Goal: Transaction & Acquisition: Purchase product/service

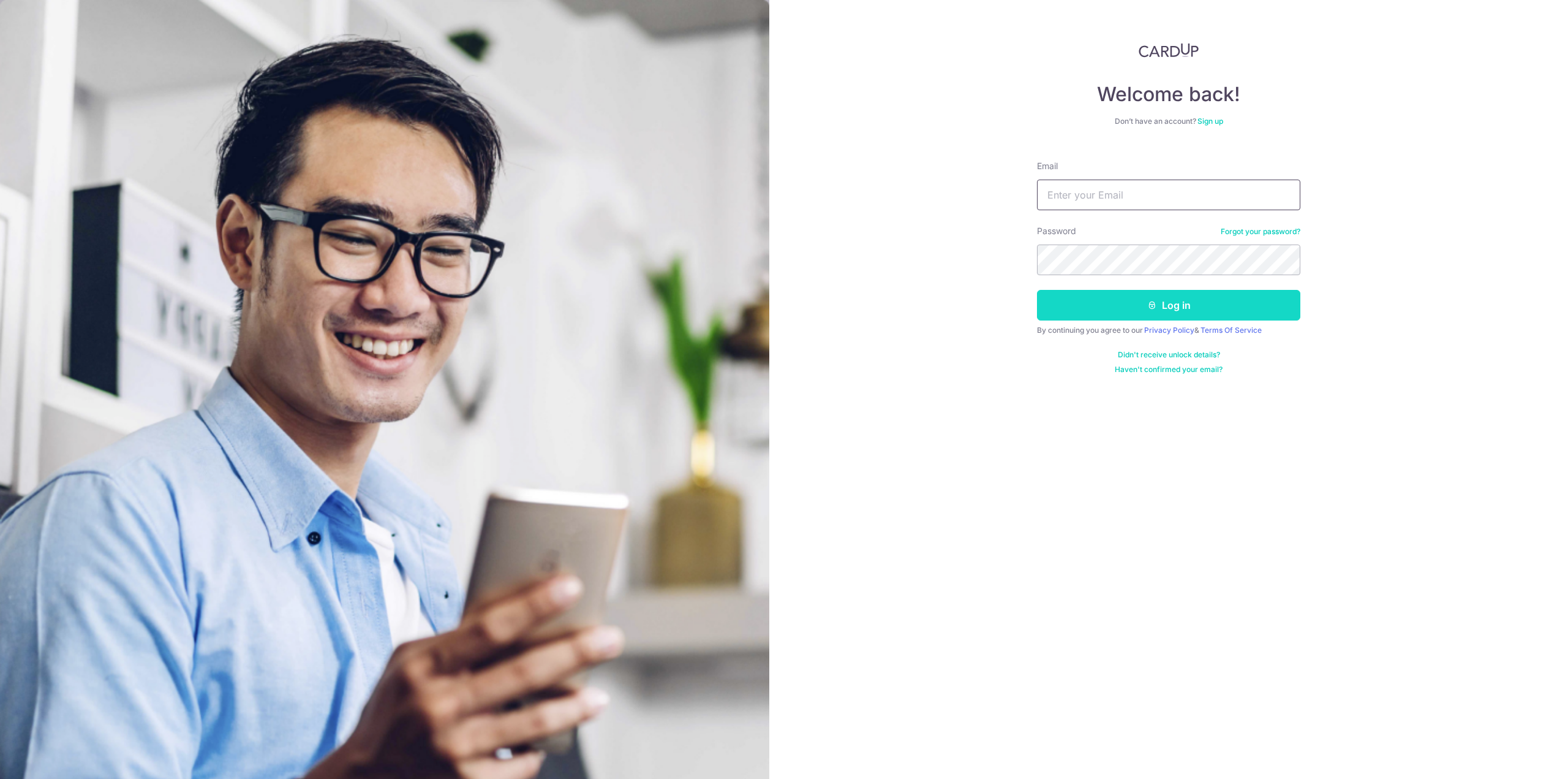
type input "kelvintan810@hotmail.com"
click at [1134, 302] on button "Log in" at bounding box center [1168, 305] width 264 height 30
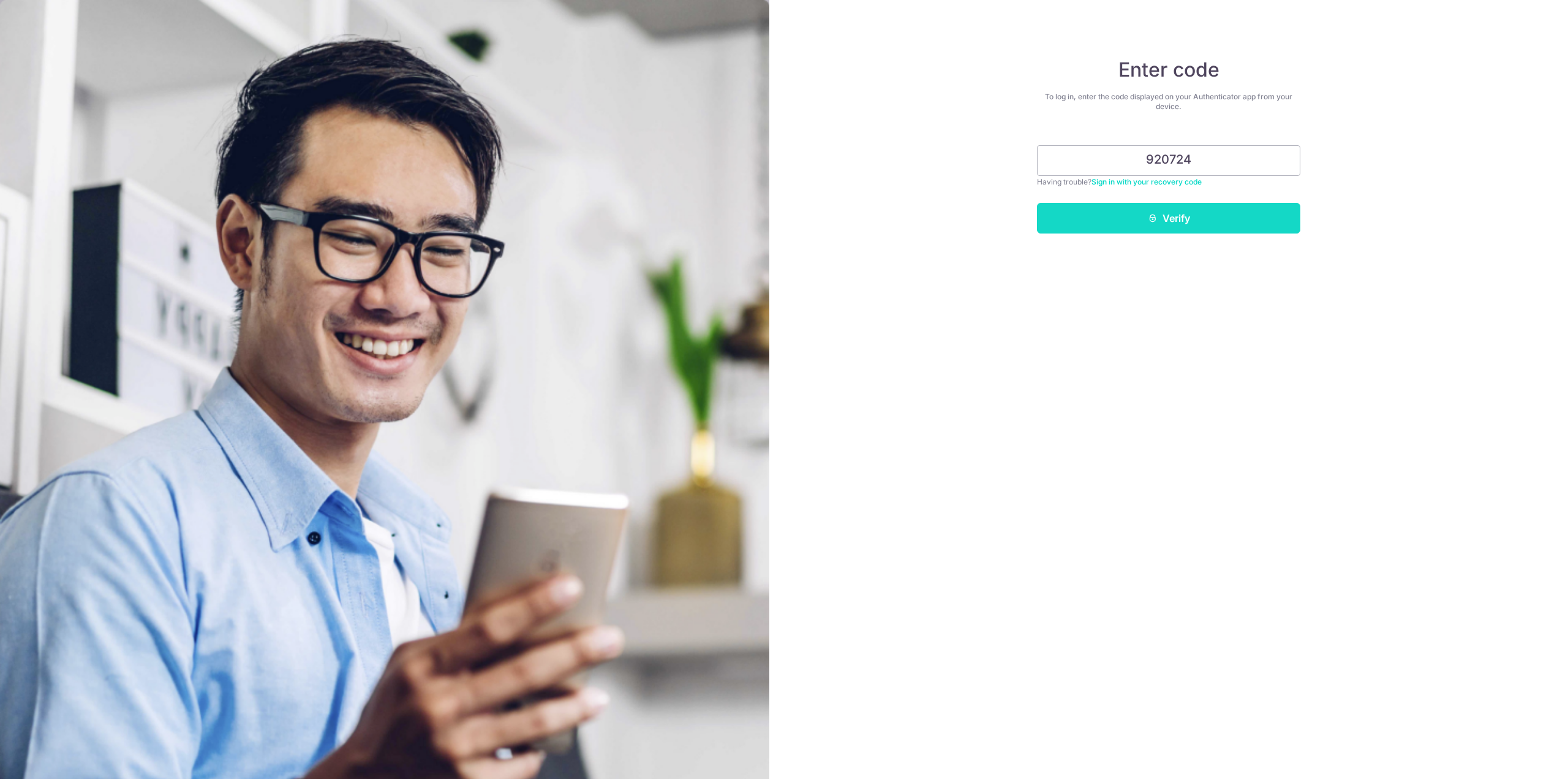
type input "920724"
click at [1089, 223] on button "Verify" at bounding box center [1168, 218] width 264 height 30
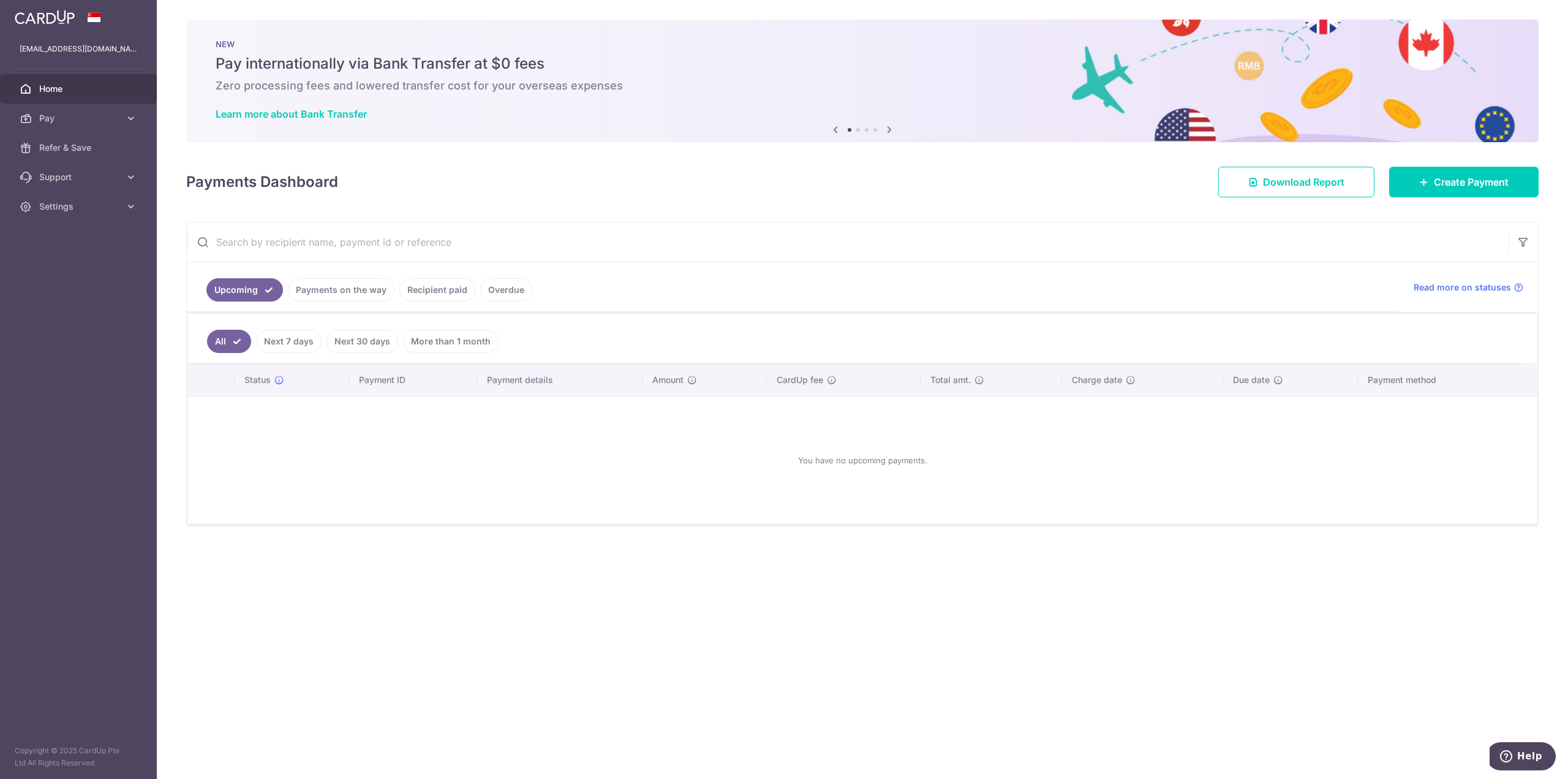
click at [413, 293] on link "Recipient paid" at bounding box center [437, 290] width 76 height 23
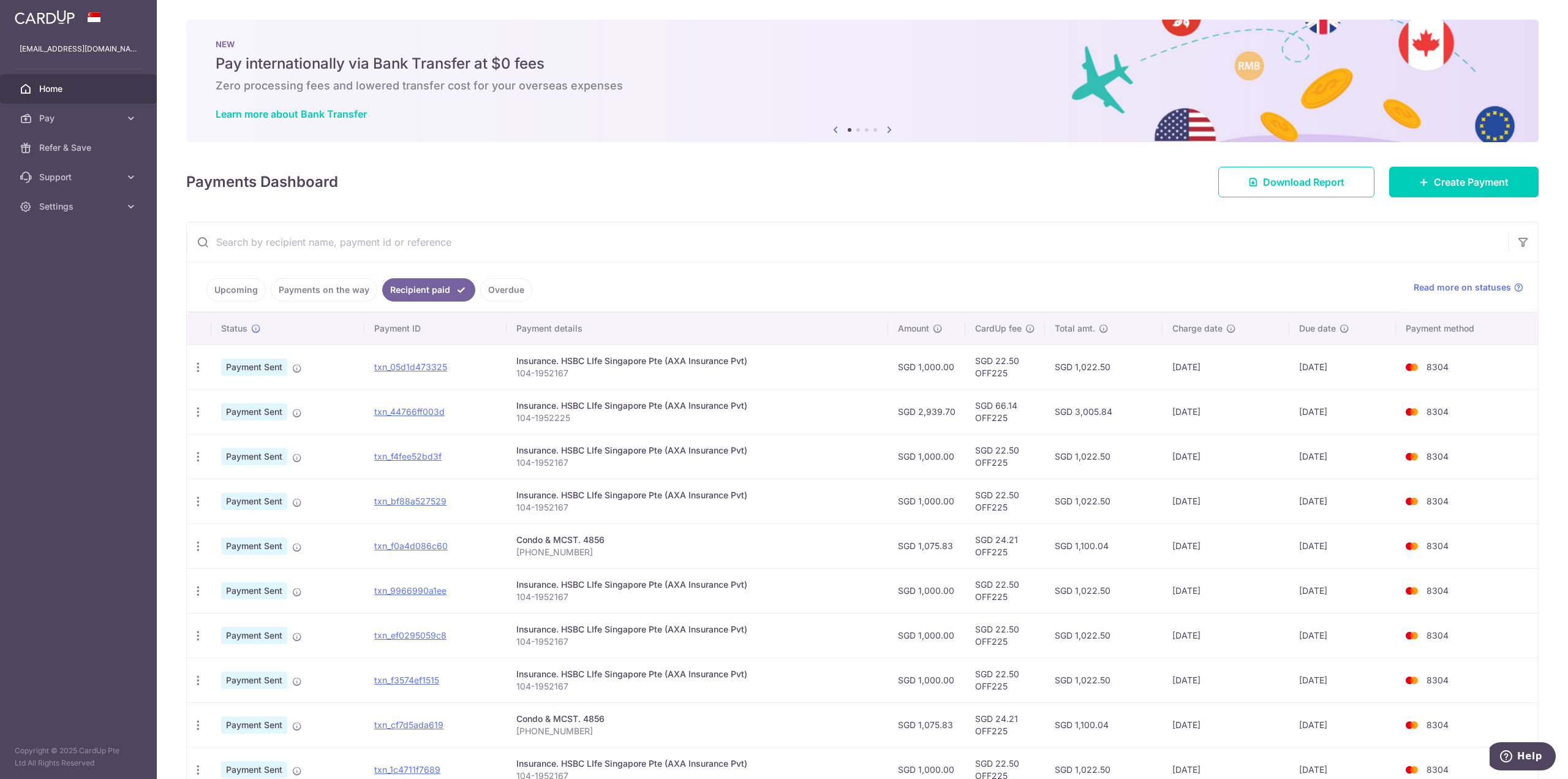
drag, startPoint x: 1351, startPoint y: 367, endPoint x: 1296, endPoint y: 368, distance: 55.0
click at [1296, 368] on td "25/09/2025" at bounding box center [1343, 367] width 106 height 45
click at [1434, 177] on span "Create Payment" at bounding box center [1471, 182] width 75 height 14
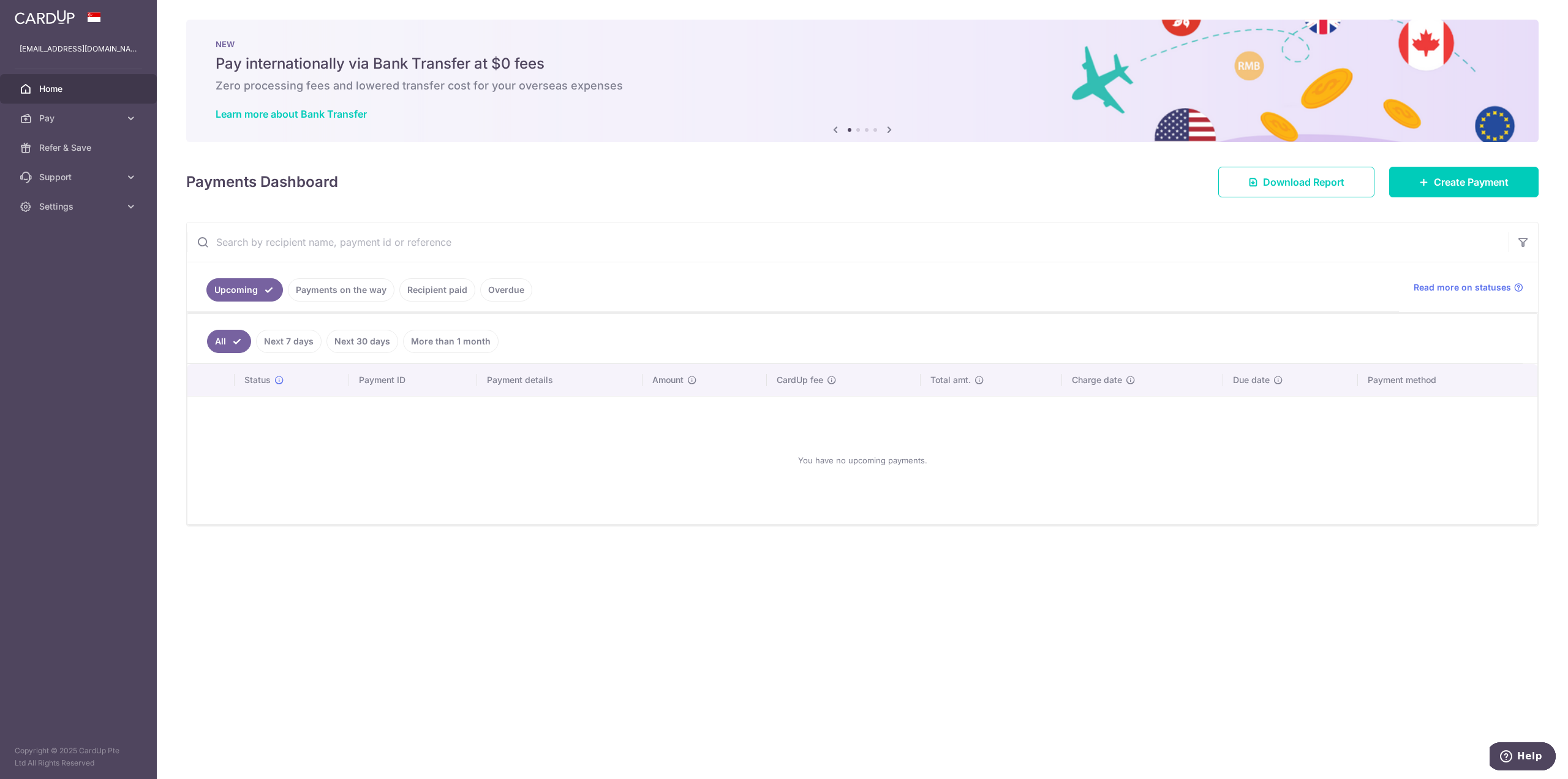
click at [426, 293] on link "Recipient paid" at bounding box center [437, 290] width 76 height 23
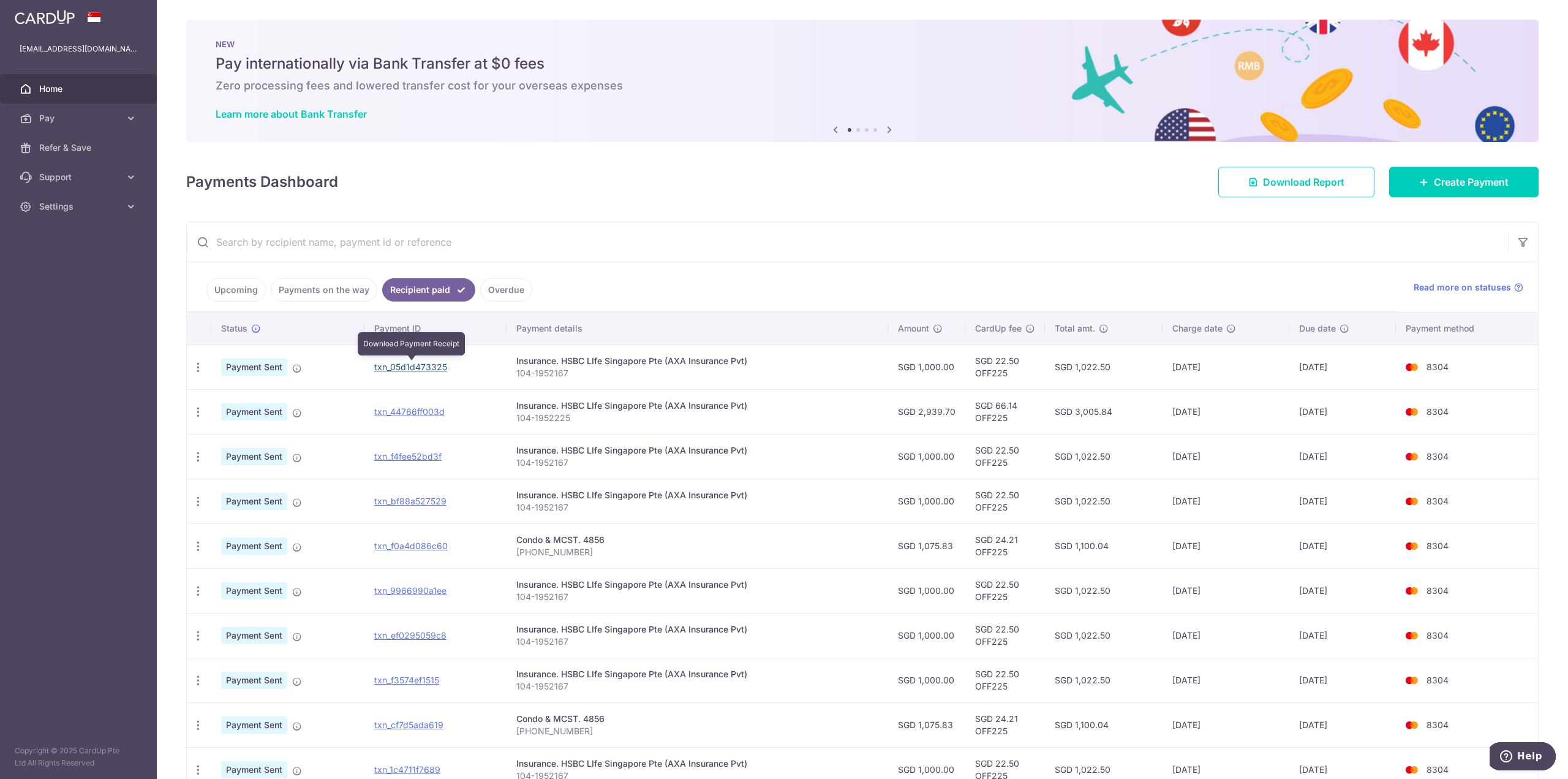
click at [402, 368] on link "txn_05d1d473325" at bounding box center [411, 367] width 73 height 11
click at [1482, 186] on span "Create Payment" at bounding box center [1471, 182] width 75 height 14
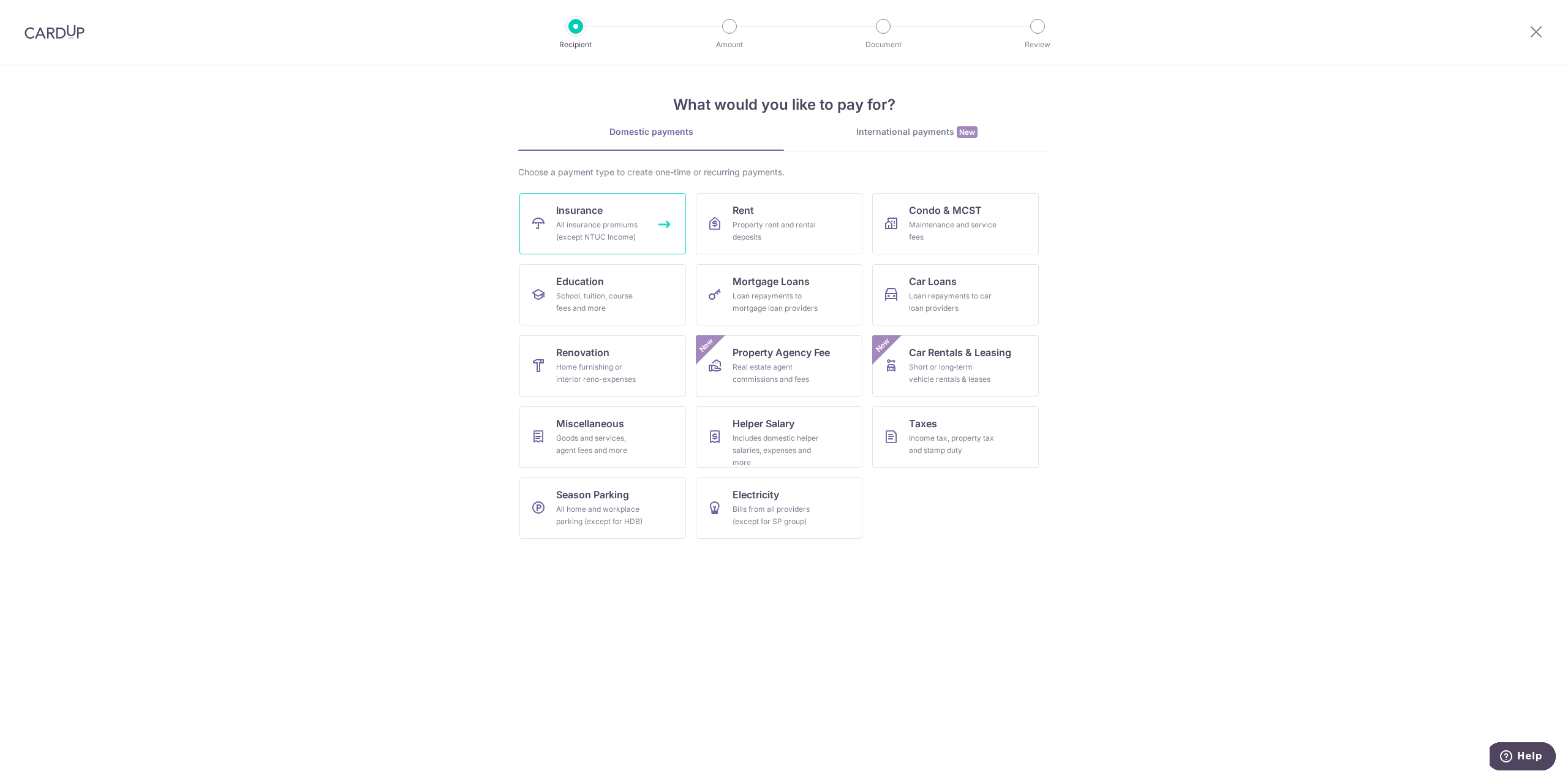
click at [617, 223] on div "All insurance premiums (except NTUC Income)" at bounding box center [600, 231] width 89 height 24
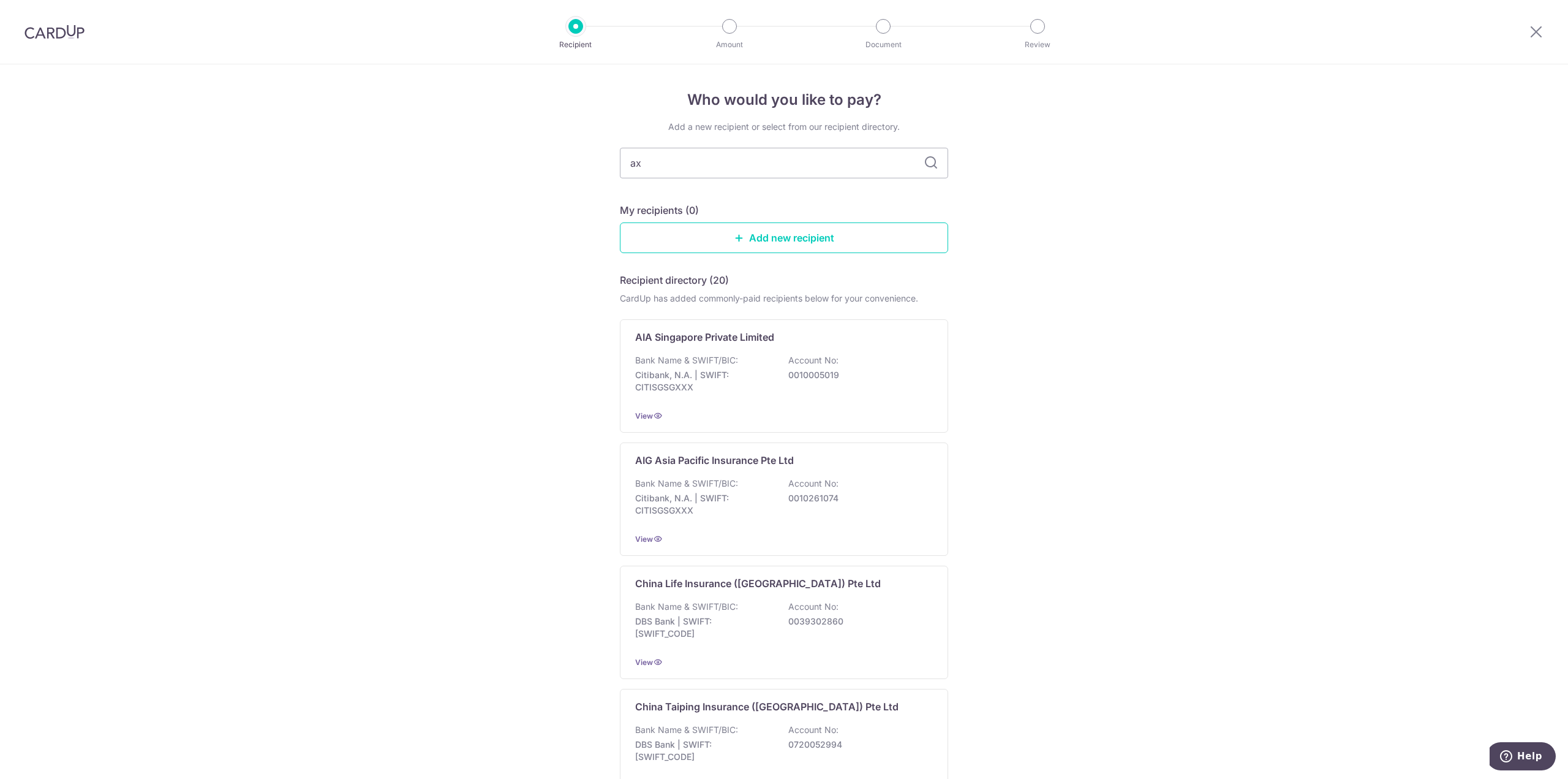
type input "axa"
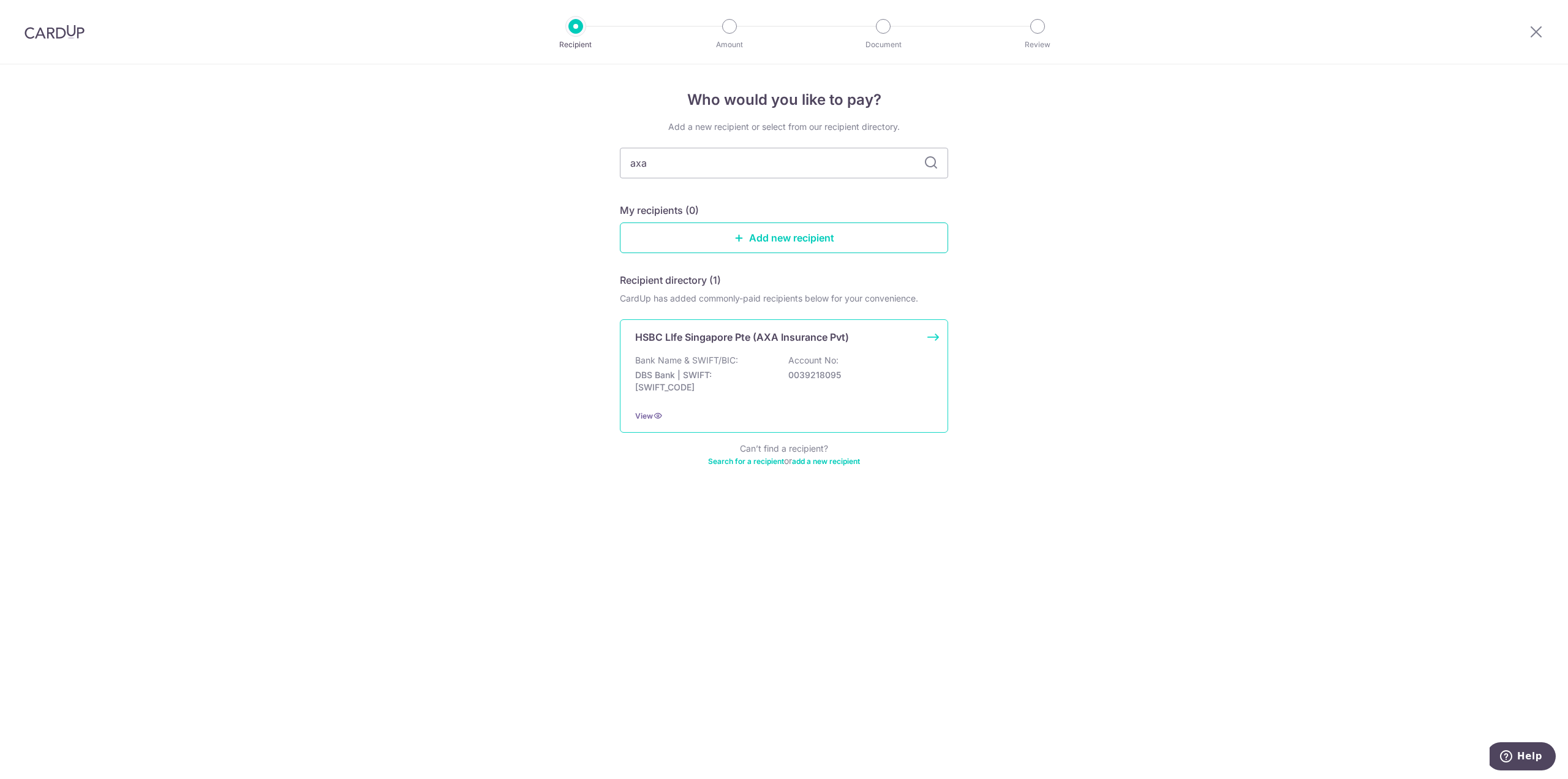
click at [842, 372] on p "0039218095" at bounding box center [857, 376] width 138 height 13
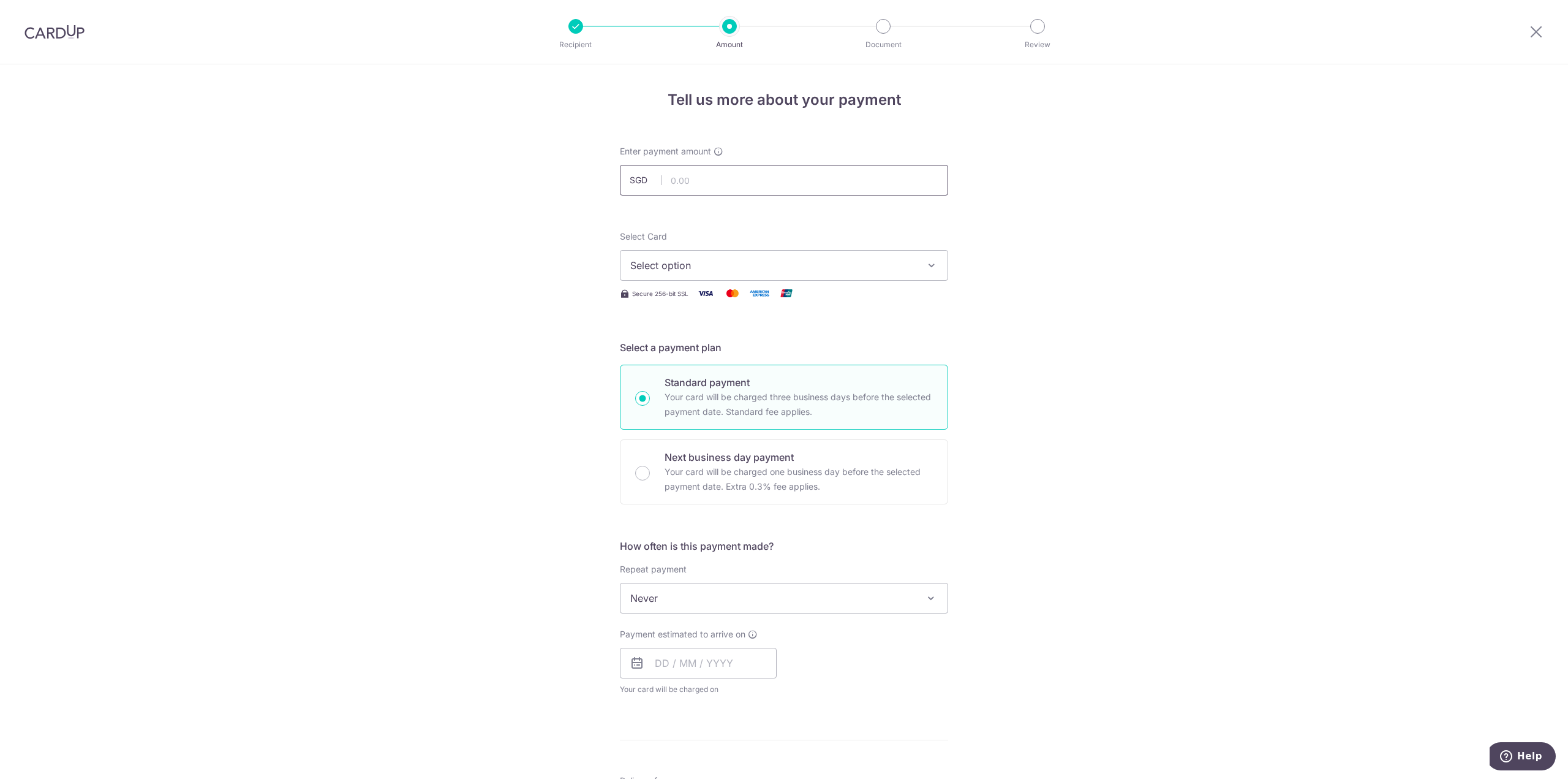
click at [722, 172] on input "text" at bounding box center [784, 180] width 328 height 30
type input "1,000.00"
click at [753, 270] on span "Select option" at bounding box center [772, 266] width 285 height 14
click at [748, 353] on span "**** 8304" at bounding box center [784, 353] width 308 height 14
click at [1166, 388] on div "Tell us more about your payment Enter payment amount SGD 1,000.00 1000.00 Selec…" at bounding box center [784, 619] width 1568 height 1109
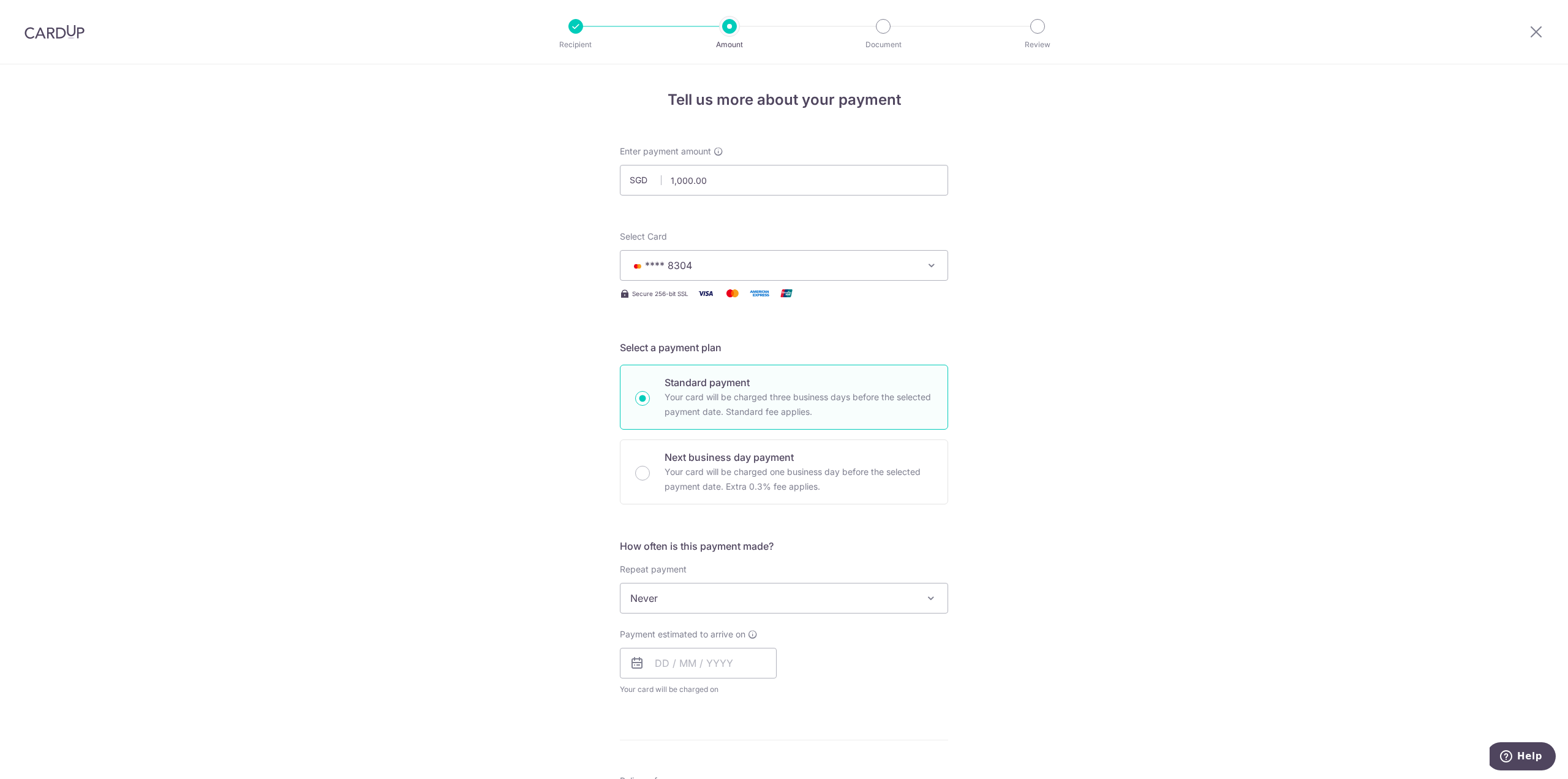
click at [793, 599] on span "Never" at bounding box center [784, 597] width 327 height 30
click at [792, 594] on span "Never" at bounding box center [784, 597] width 327 height 30
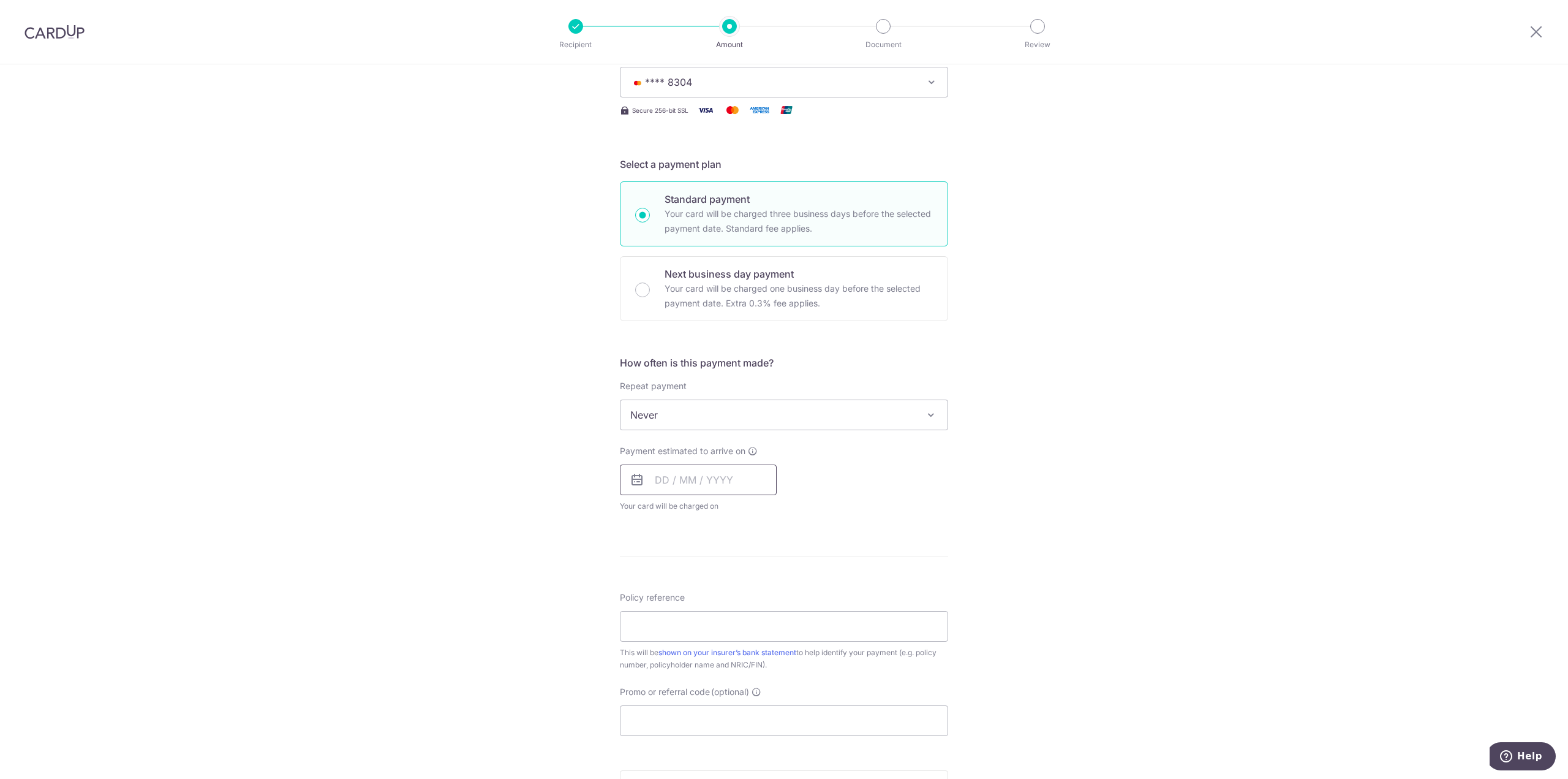
scroll to position [184, 0]
click at [684, 474] on input "text" at bounding box center [698, 479] width 156 height 30
click at [783, 639] on link "25" at bounding box center [792, 639] width 20 height 20
type input "[DATE]"
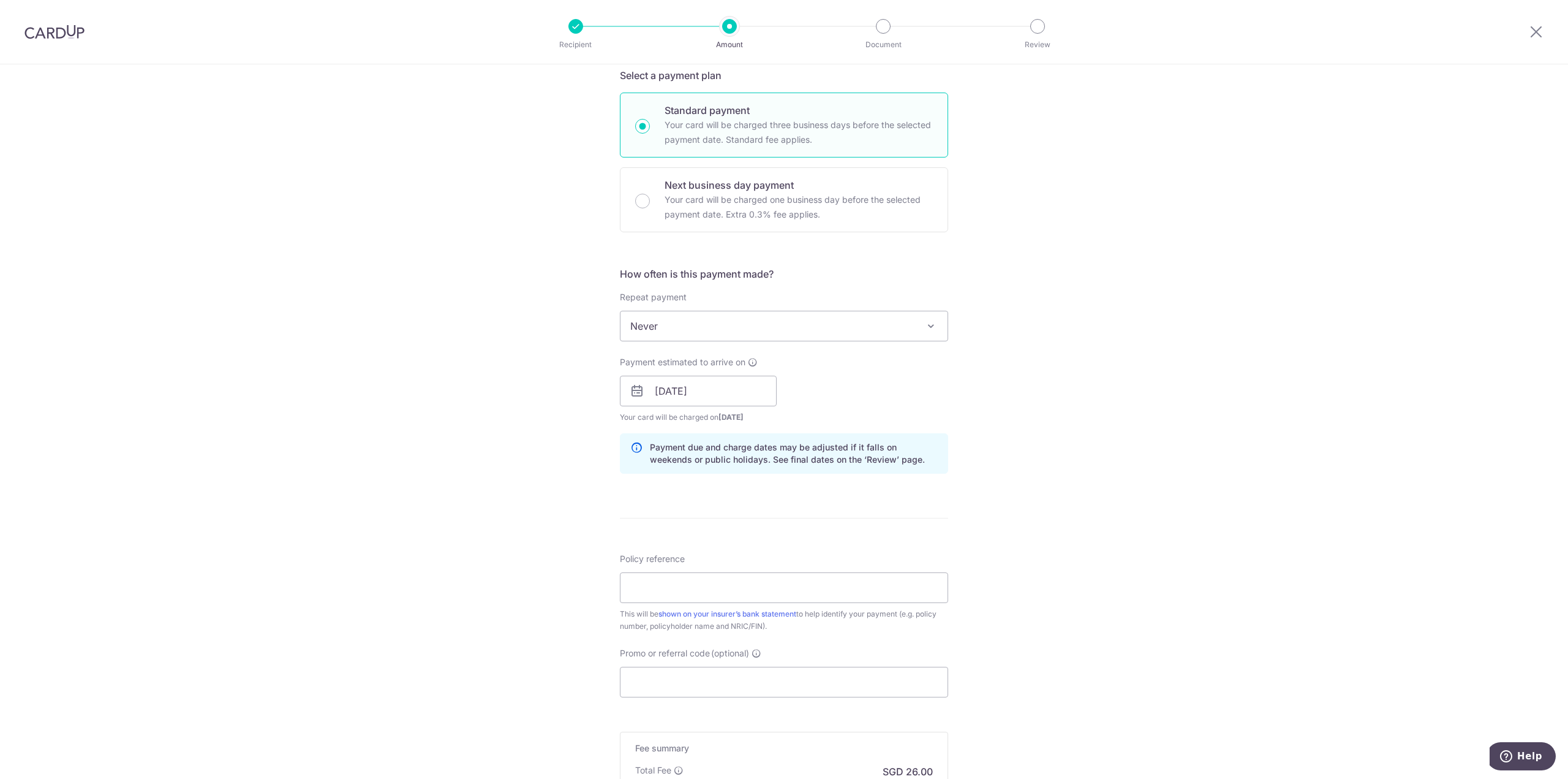
scroll to position [368, 0]
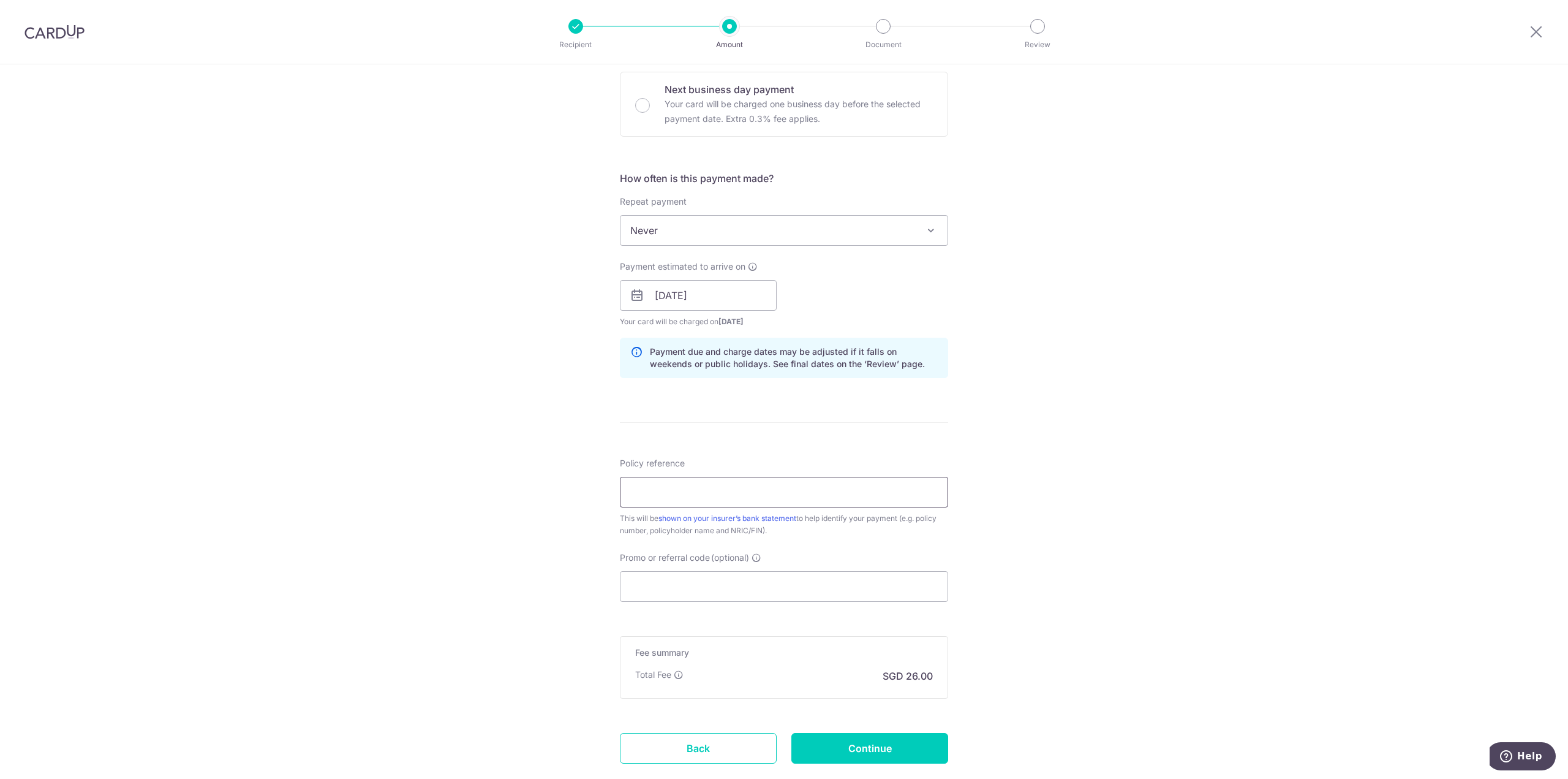
click at [853, 498] on input "Policy reference" at bounding box center [784, 492] width 328 height 30
paste input "104-1952167"
type input "104-1952167"
click at [750, 589] on input "Promo or referral code (optional)" at bounding box center [784, 587] width 328 height 30
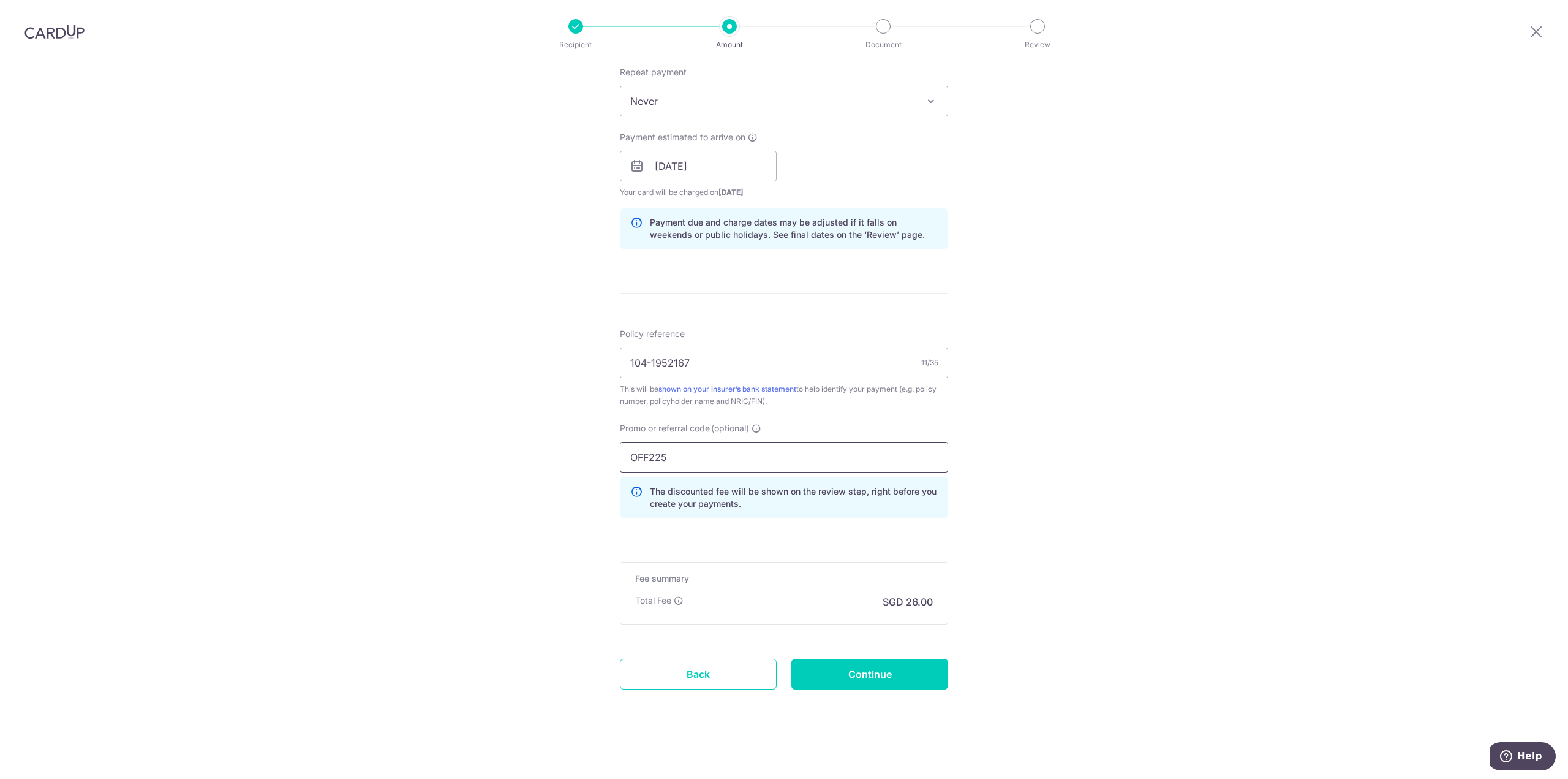
scroll to position [500, 0]
type input "OFF225"
click at [1122, 644] on div "Tell us more about your payment Enter payment amount SGD 1,000.00 1000.00 Selec…" at bounding box center [784, 172] width 1568 height 1215
click at [916, 668] on input "Continue" at bounding box center [869, 672] width 156 height 30
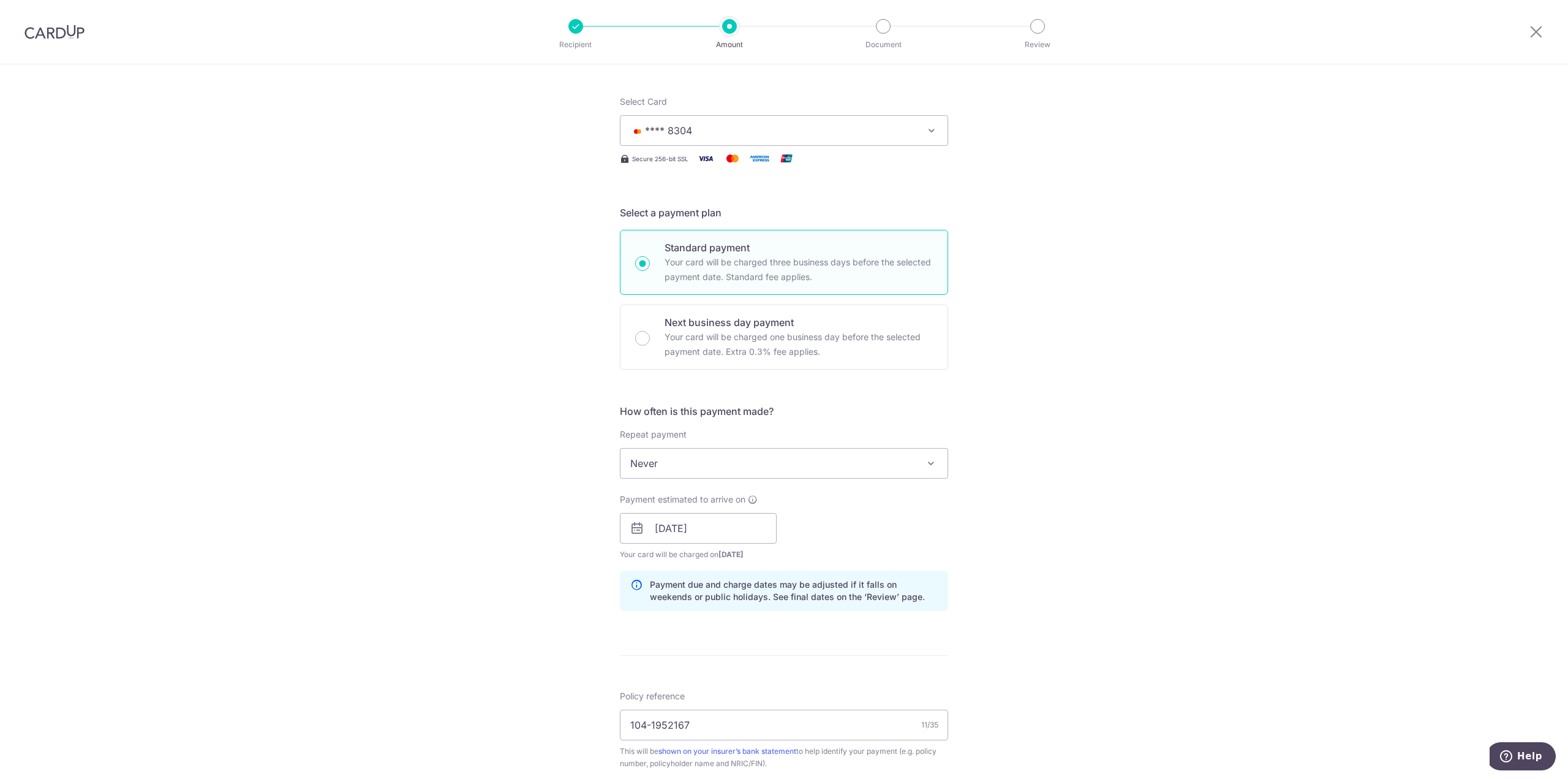
scroll to position [0, 0]
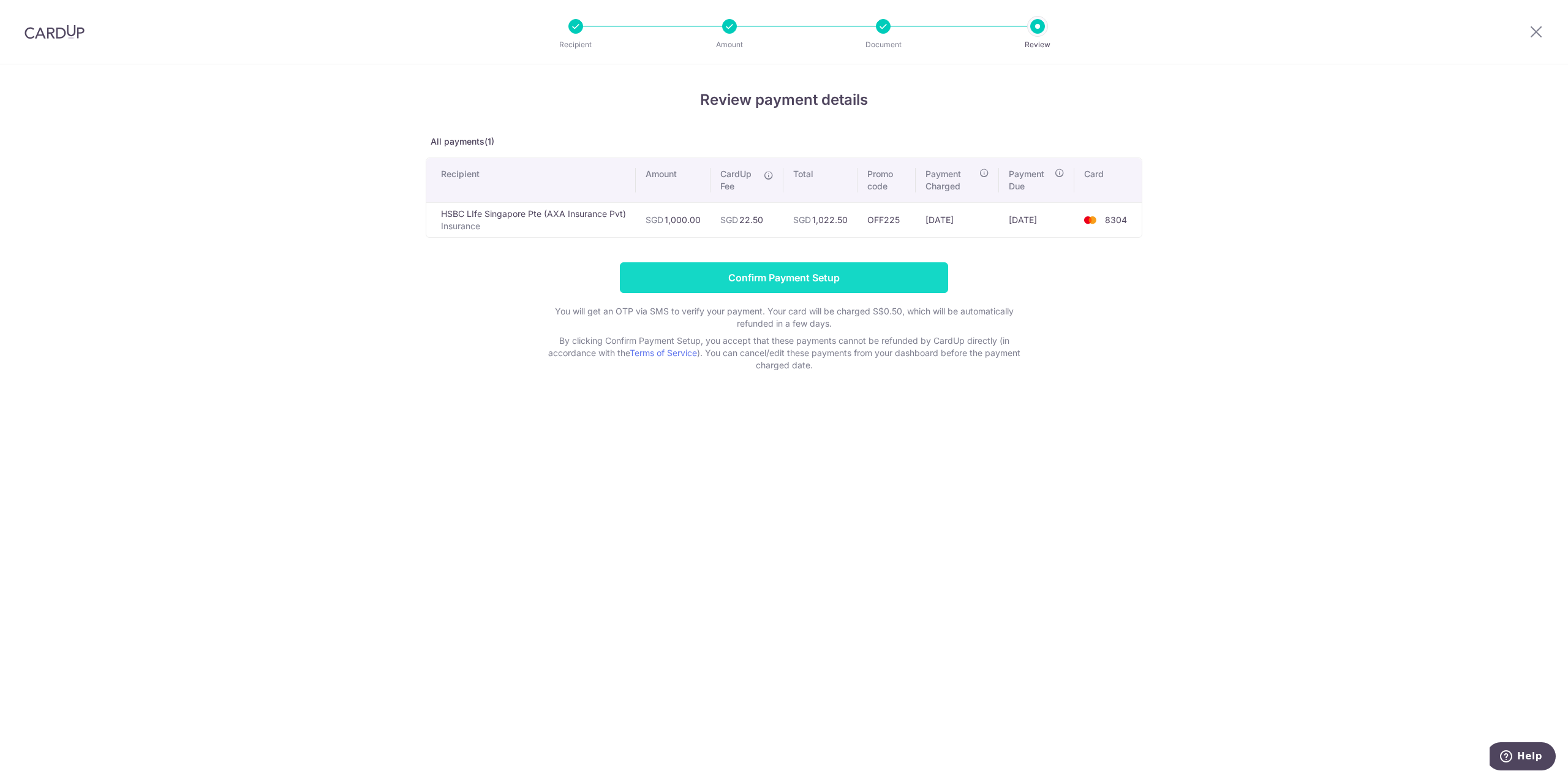
click at [800, 277] on input "Confirm Payment Setup" at bounding box center [784, 277] width 328 height 30
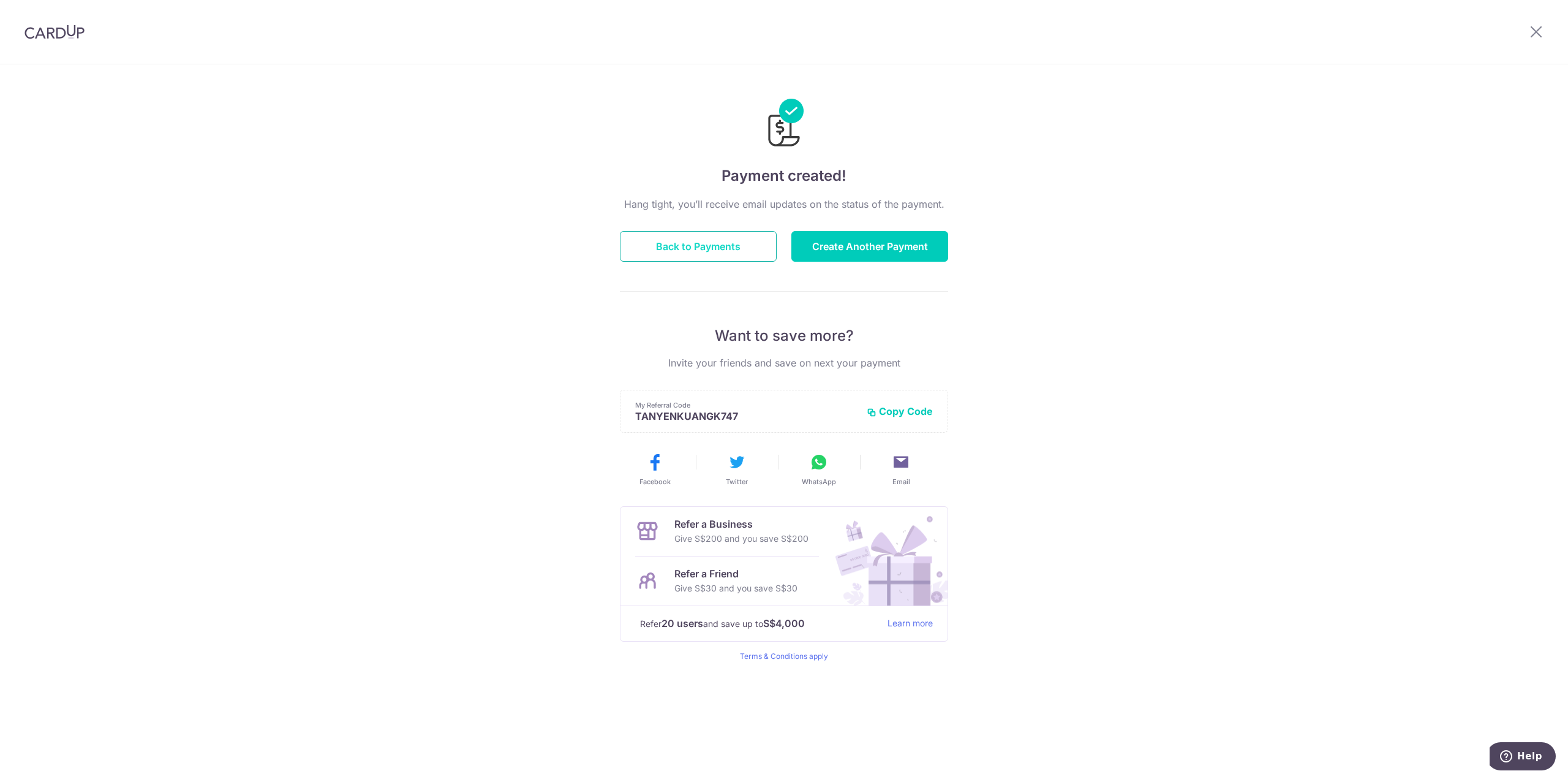
click at [683, 234] on button "Back to Payments" at bounding box center [698, 246] width 156 height 30
